Goal: Task Accomplishment & Management: Manage account settings

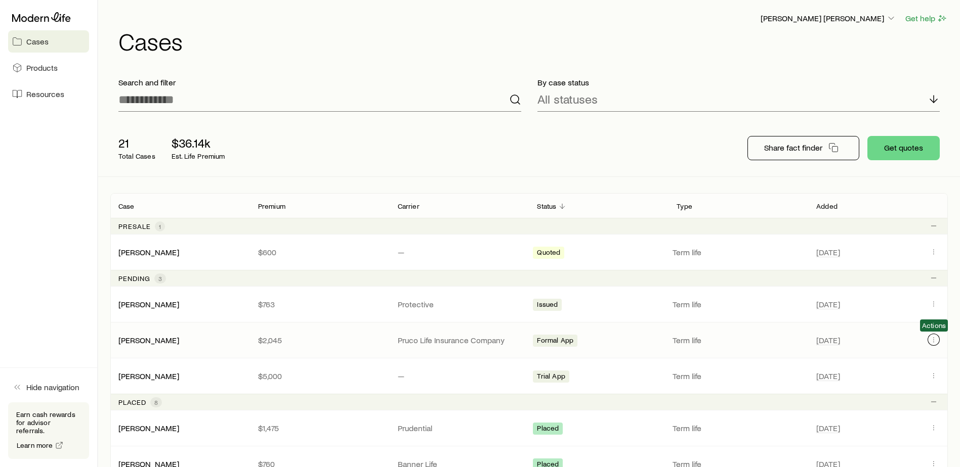
click at [934, 335] on button "Client cases" at bounding box center [933, 340] width 12 height 12
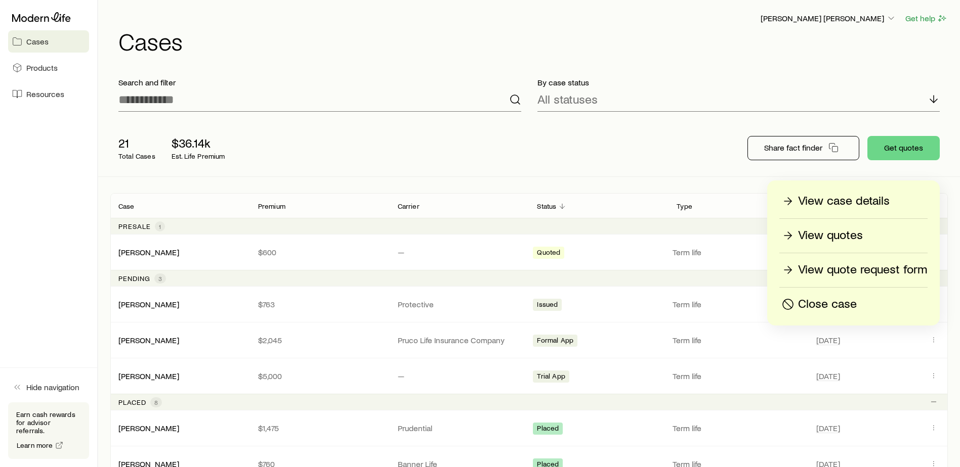
click at [835, 202] on p "View case details" at bounding box center [844, 201] width 92 height 16
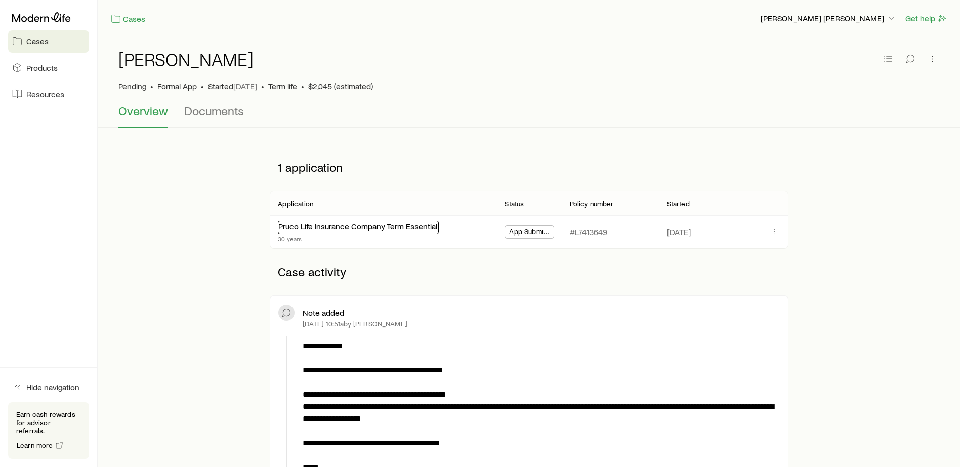
click at [348, 225] on link "Pruco Life Insurance Company Term Essential" at bounding box center [357, 227] width 159 height 10
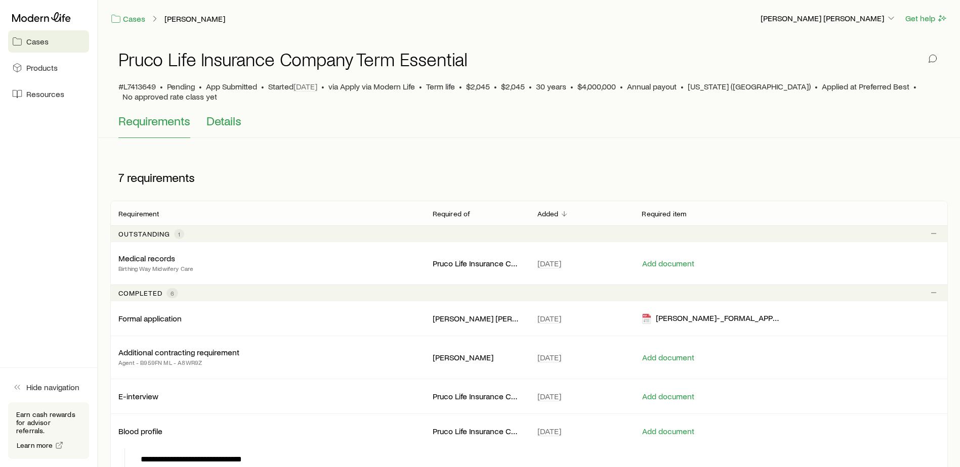
click at [228, 114] on span "Details" at bounding box center [223, 121] width 35 height 14
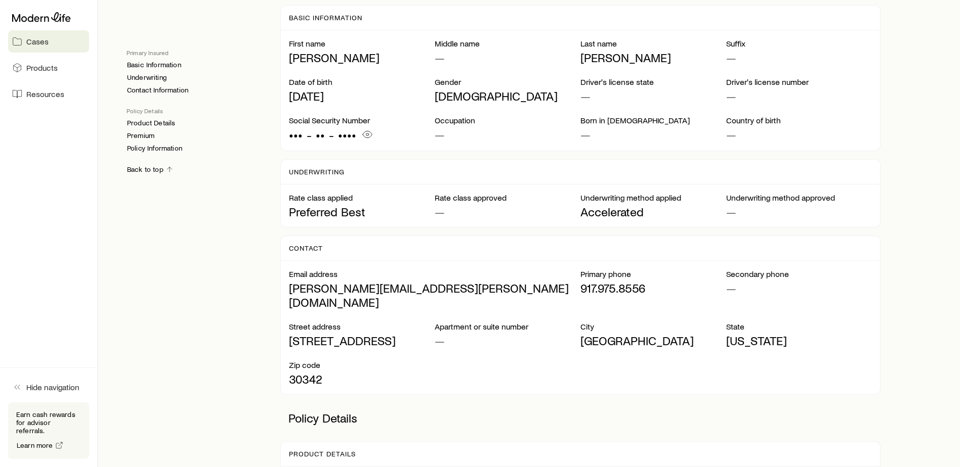
scroll to position [253, 0]
